Goal: Task Accomplishment & Management: Manage account settings

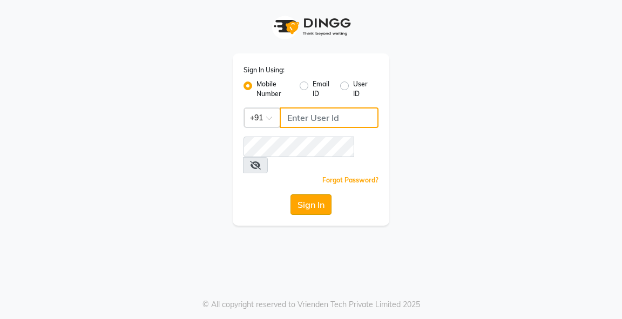
type input "9818659761"
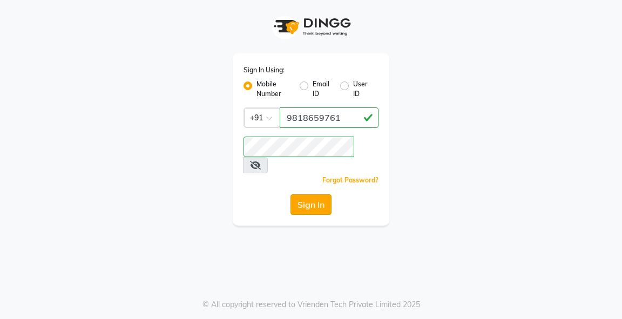
click at [322, 194] on button "Sign In" at bounding box center [310, 204] width 41 height 21
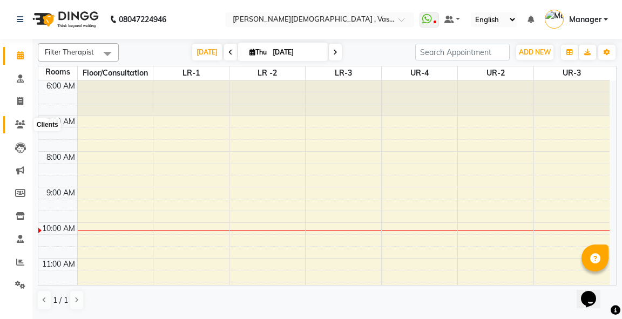
click at [17, 124] on icon at bounding box center [20, 124] width 10 height 8
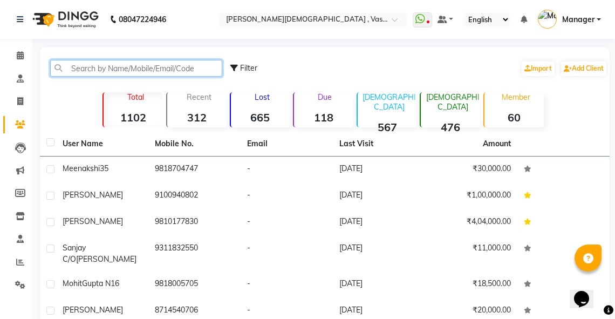
click at [87, 69] on input "text" at bounding box center [136, 68] width 172 height 17
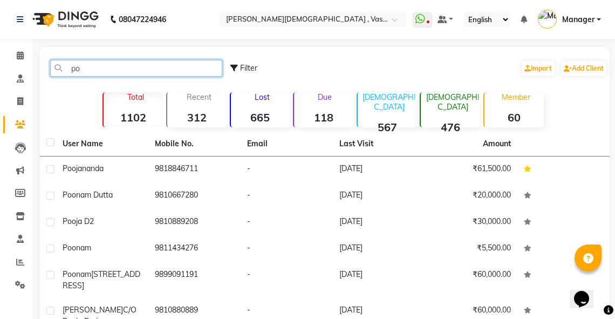
type input "p"
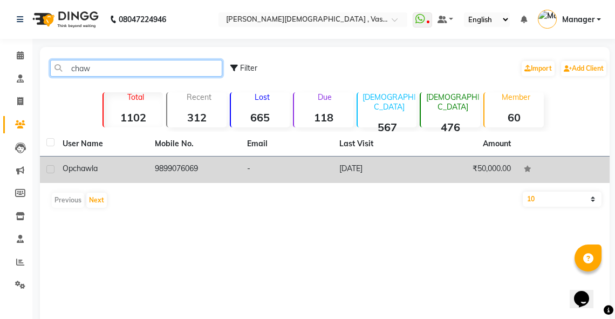
type input "chaw"
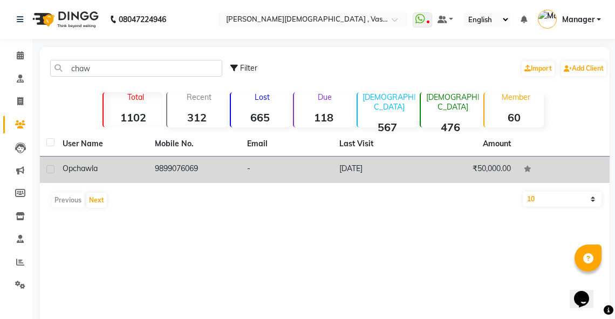
click at [120, 170] on div "op chawla" at bounding box center [102, 168] width 79 height 11
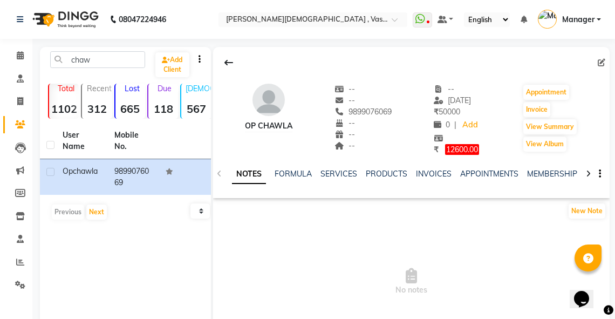
click at [586, 170] on icon at bounding box center [588, 174] width 5 height 8
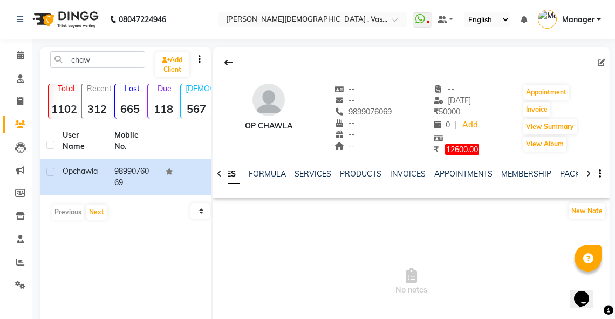
click at [586, 170] on icon at bounding box center [588, 174] width 5 height 8
click at [555, 175] on link "PACKAGES" at bounding box center [563, 174] width 40 height 10
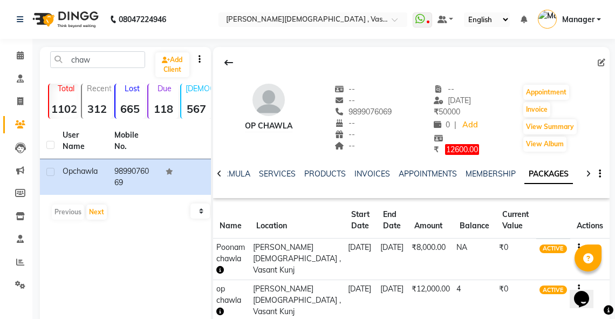
click at [224, 266] on icon "button" at bounding box center [220, 270] width 8 height 8
